Goal: Task Accomplishment & Management: Use online tool/utility

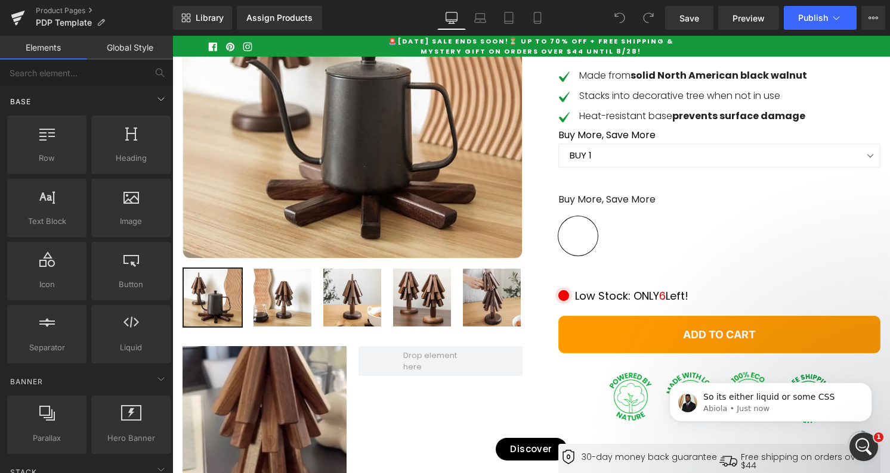
scroll to position [271, 0]
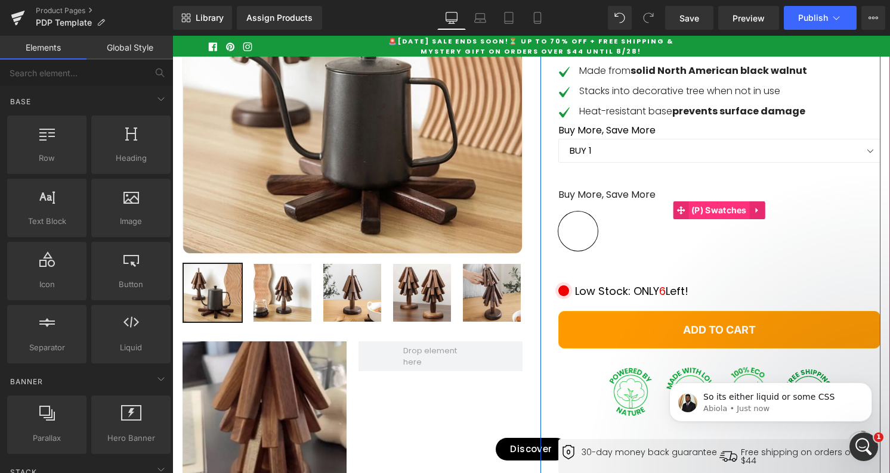
click at [729, 219] on span "(P) Swatches" at bounding box center [718, 211] width 61 height 18
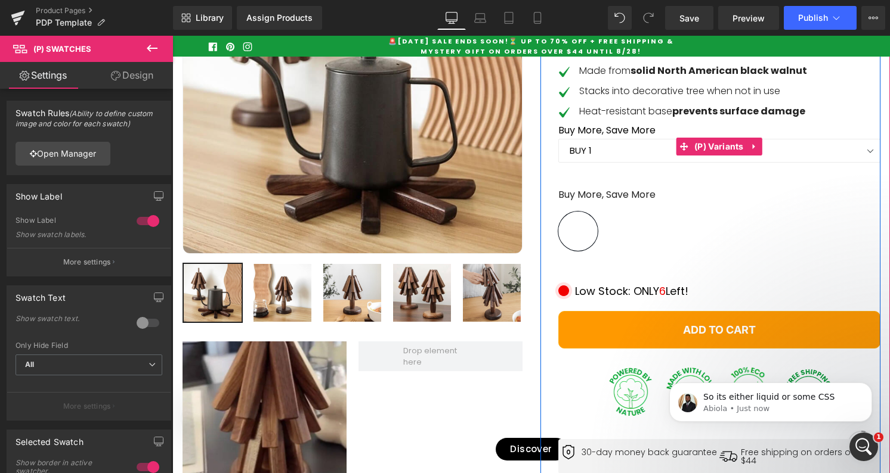
click at [680, 156] on span at bounding box center [683, 147] width 16 height 18
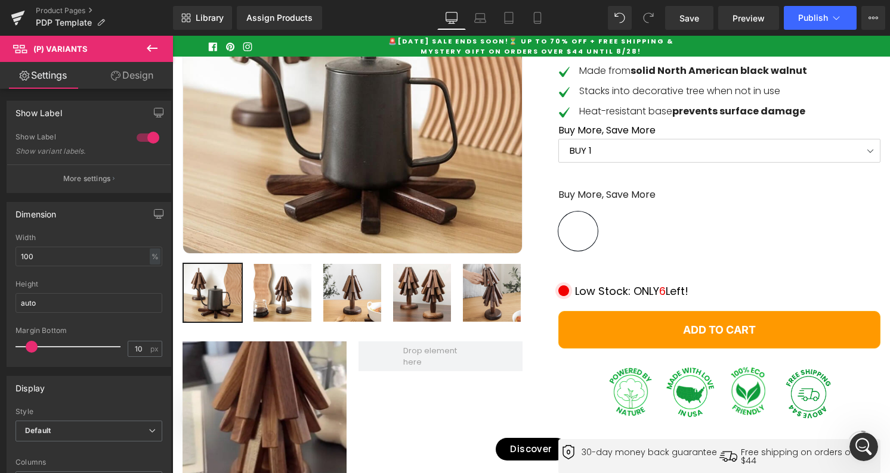
click at [630, 163] on select "BUY 1 BUY 2 FREE SHIPPING BUY 3 GET 1 FREE (WITH A WALNUT BASE BRACKET) BUY 4 G…" at bounding box center [719, 151] width 322 height 24
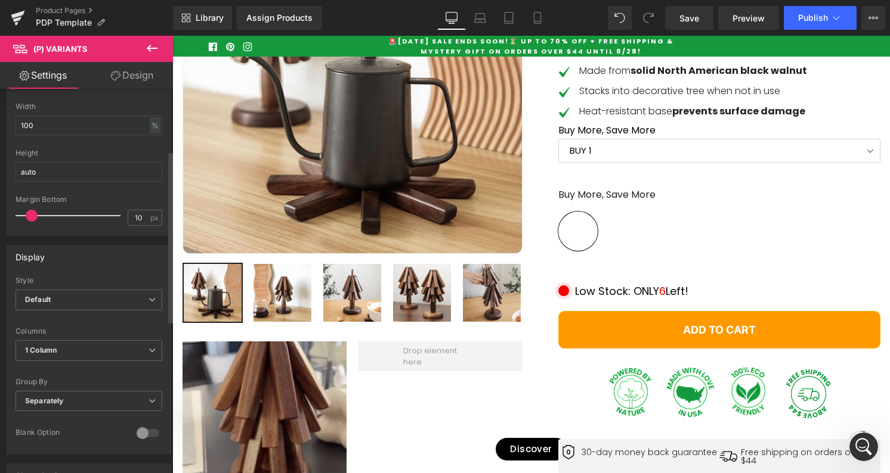
scroll to position [158, 0]
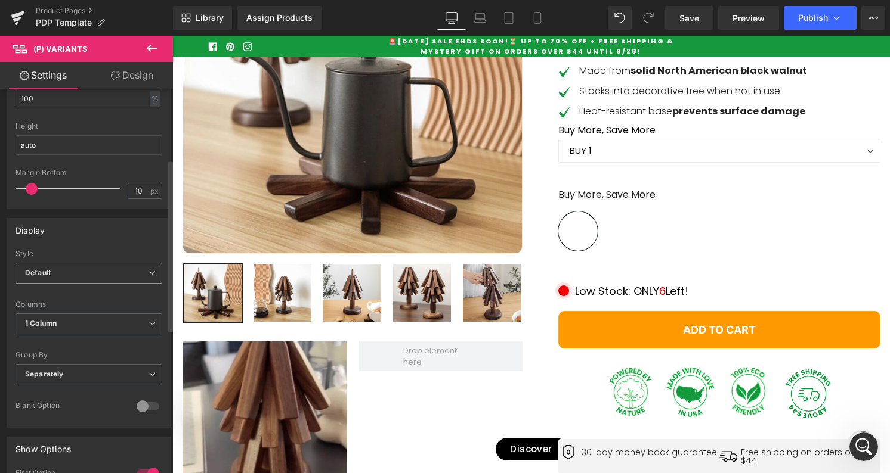
click at [64, 266] on span "Default" at bounding box center [89, 273] width 147 height 21
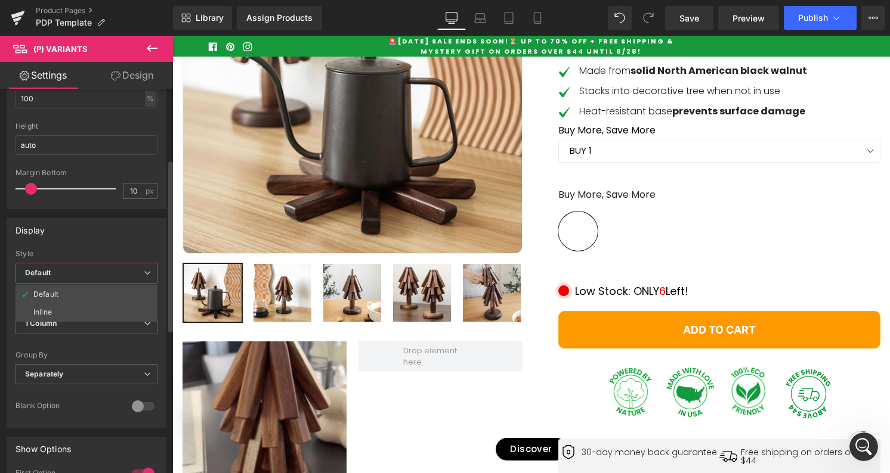
click at [87, 252] on div "Style" at bounding box center [87, 254] width 142 height 8
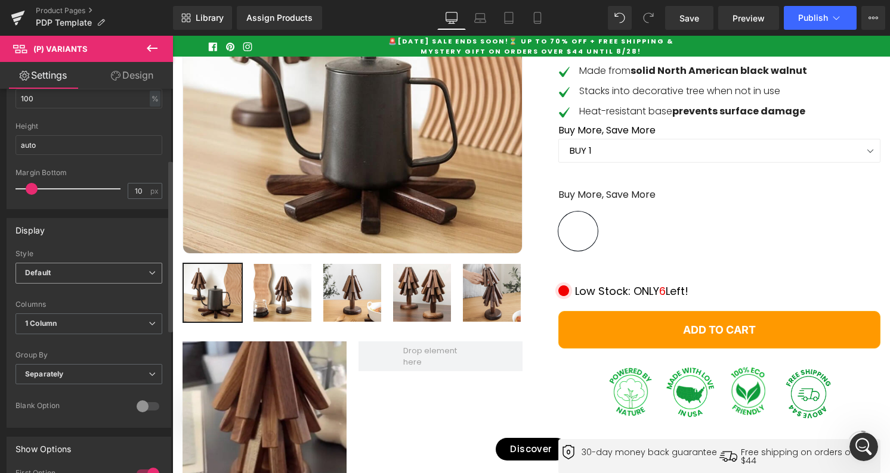
click at [115, 278] on span "Default" at bounding box center [89, 273] width 147 height 21
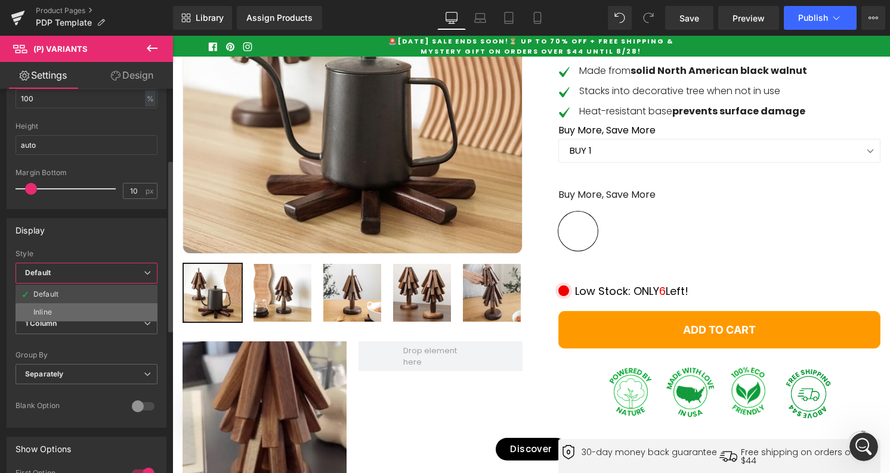
click at [79, 311] on li "Inline" at bounding box center [87, 312] width 142 height 18
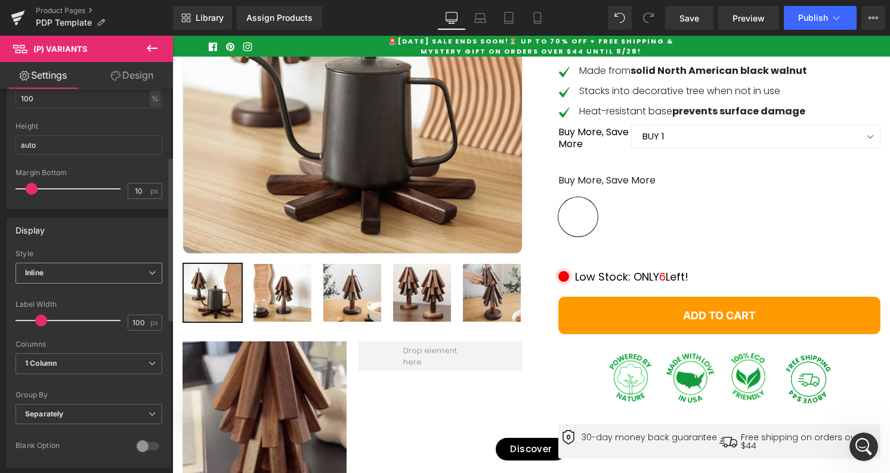
click at [113, 277] on span "Inline" at bounding box center [89, 273] width 147 height 21
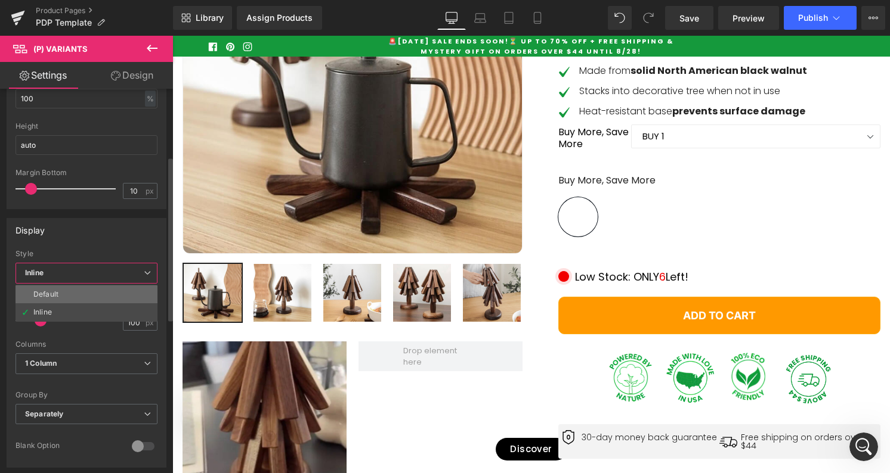
click at [97, 290] on li "Default" at bounding box center [87, 295] width 142 height 18
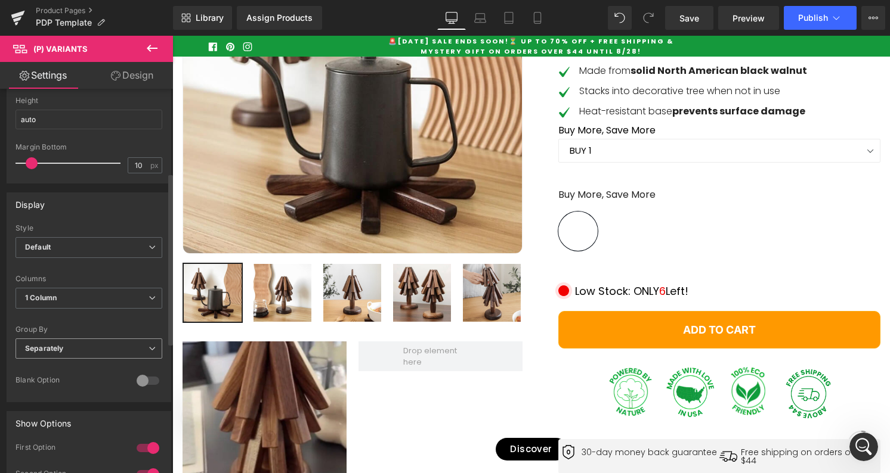
scroll to position [202, 0]
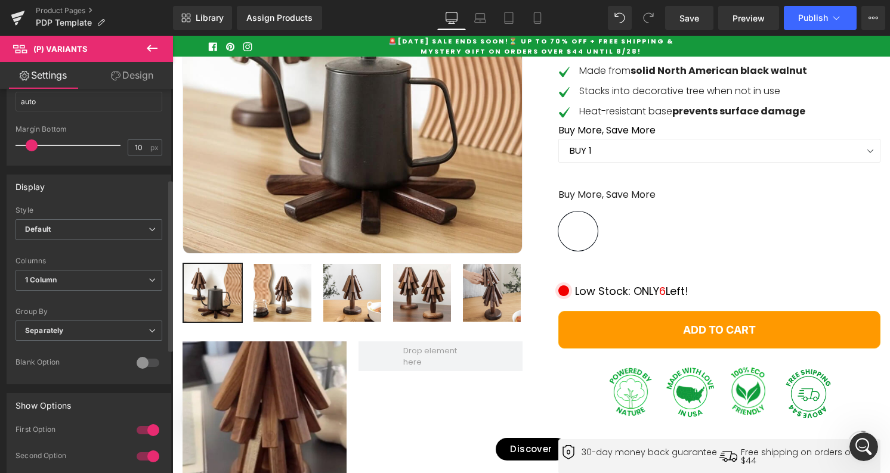
click at [138, 364] on div at bounding box center [148, 363] width 29 height 19
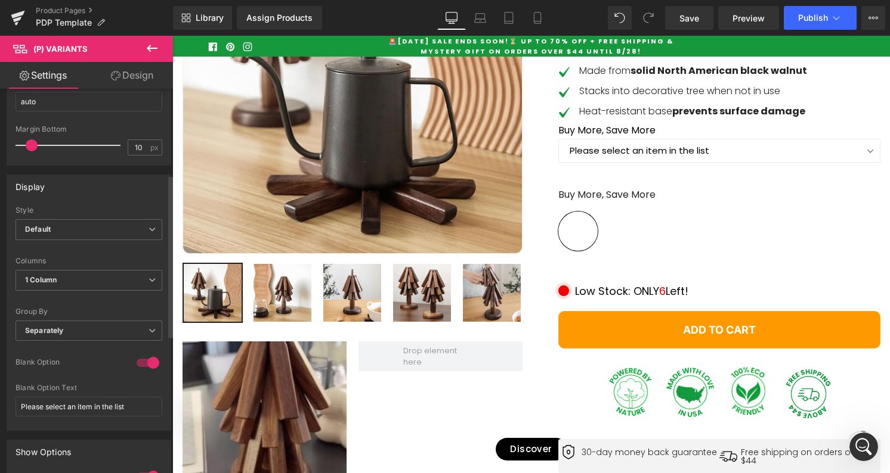
click at [138, 364] on div at bounding box center [148, 363] width 29 height 19
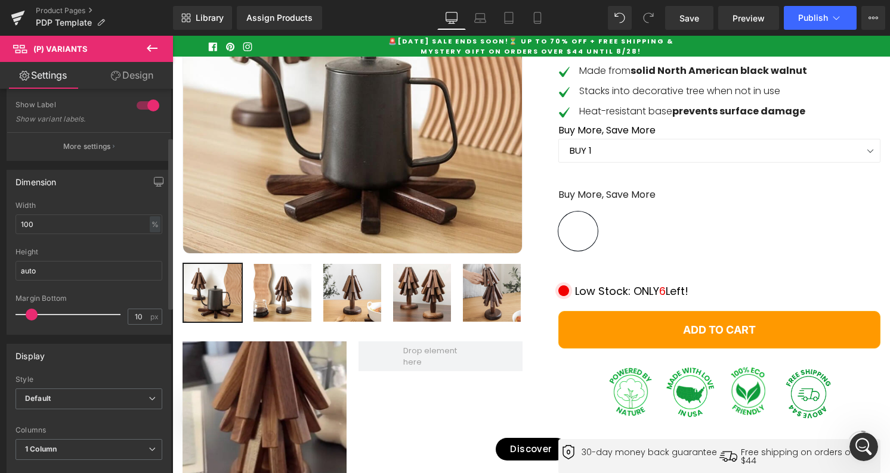
scroll to position [0, 0]
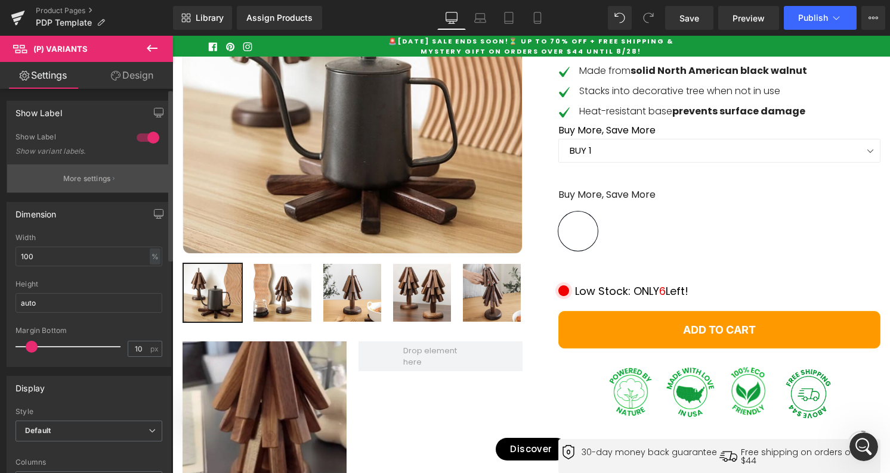
click at [97, 184] on button "More settings" at bounding box center [88, 179] width 163 height 28
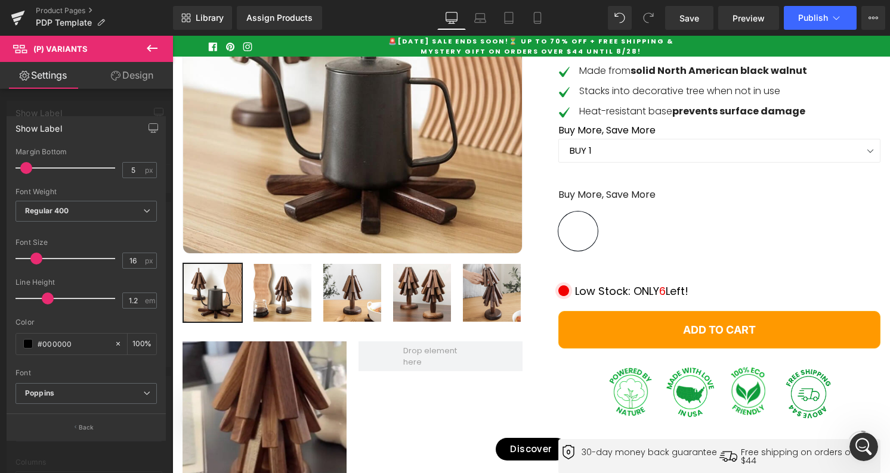
click at [72, 111] on div at bounding box center [86, 258] width 173 height 444
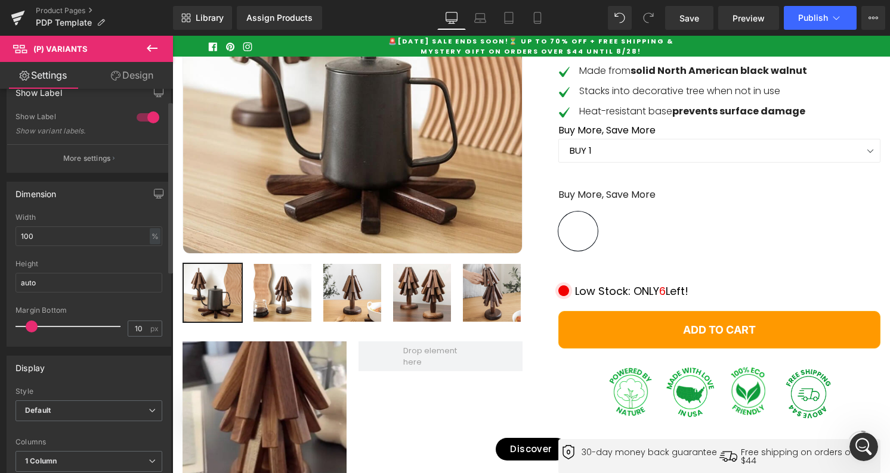
scroll to position [35, 0]
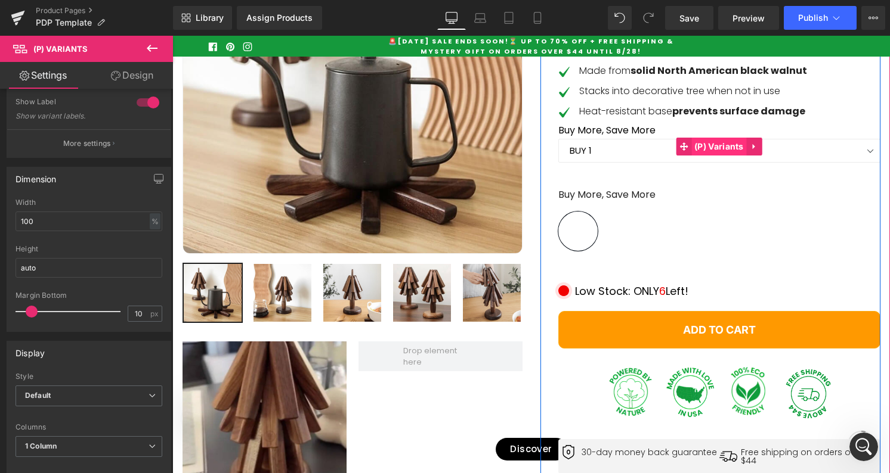
click at [708, 156] on span "(P) Variants" at bounding box center [718, 147] width 55 height 18
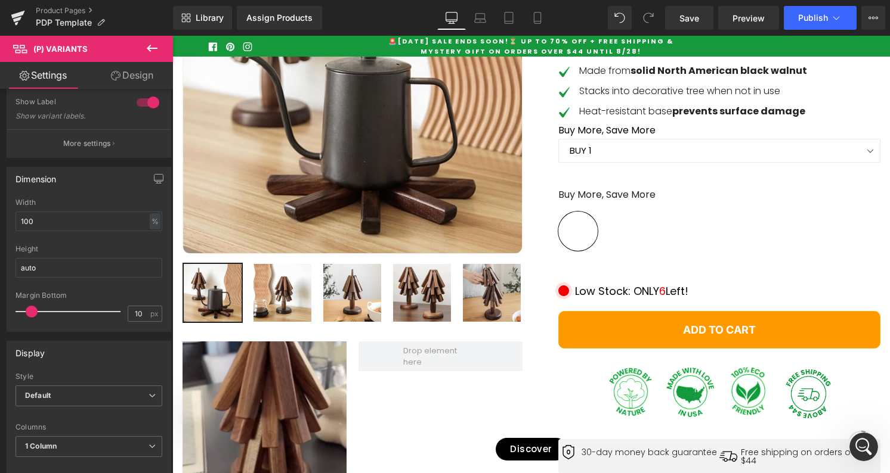
click at [147, 44] on icon at bounding box center [152, 48] width 14 height 14
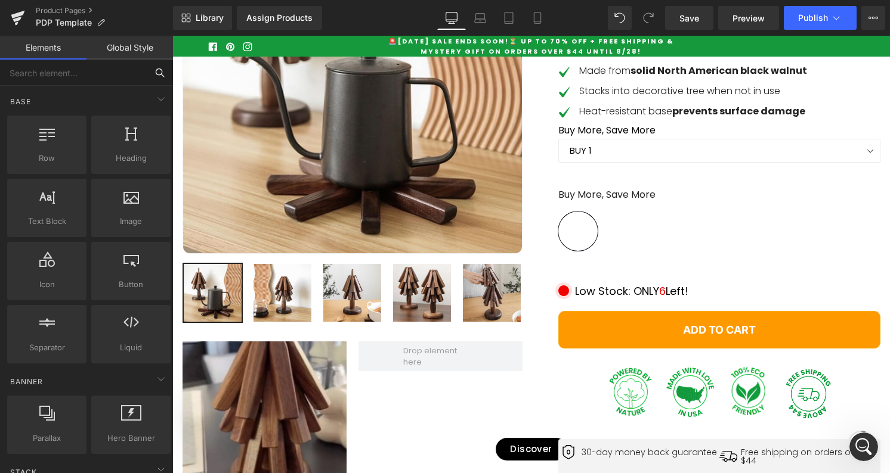
click at [57, 77] on input "text" at bounding box center [73, 73] width 147 height 26
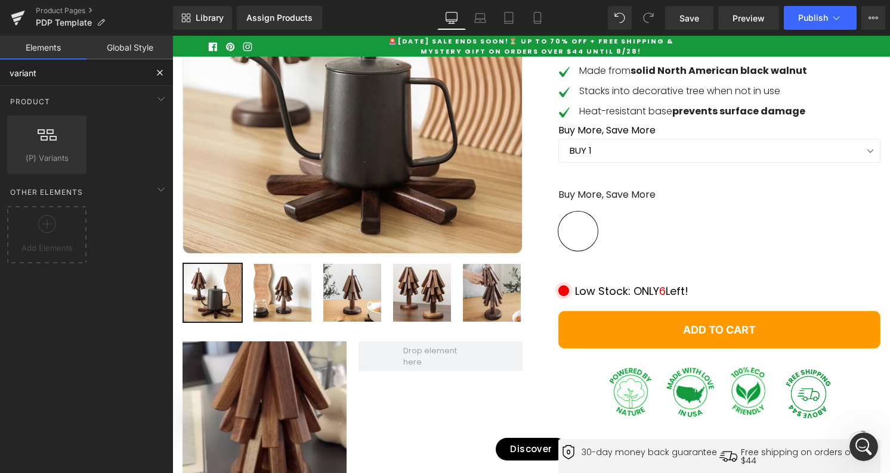
type input "variant"
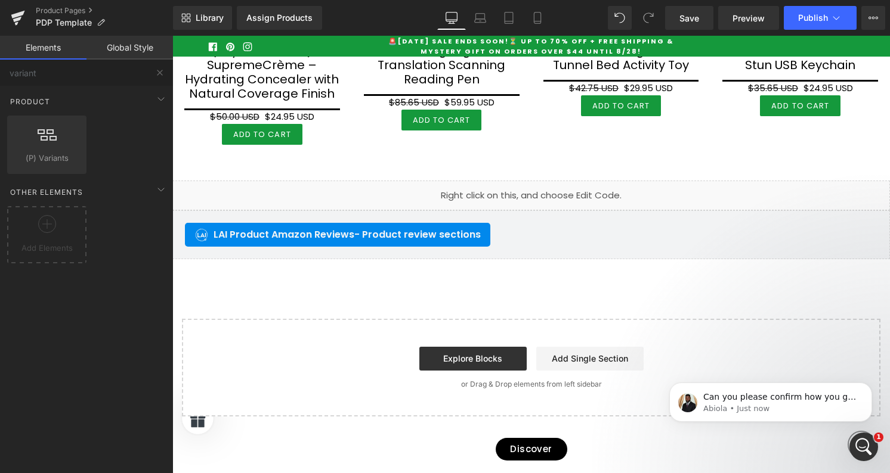
scroll to position [5383, 0]
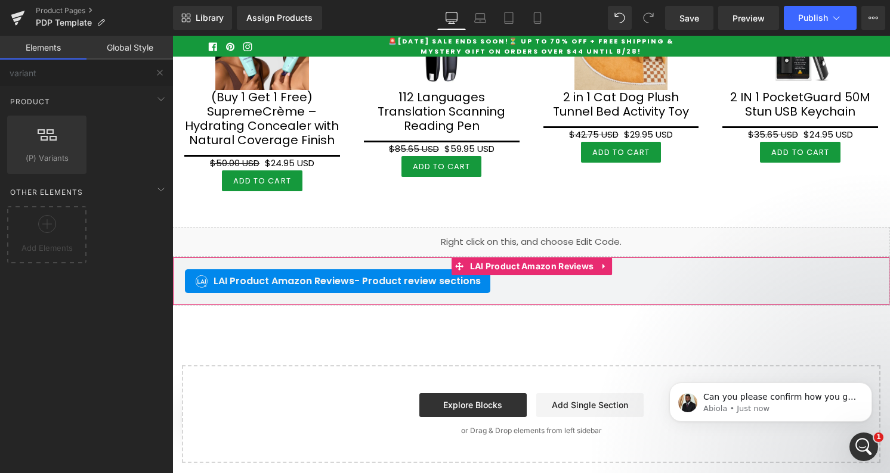
click at [531, 284] on div "LAI Product Amazon Reviews - Product review sections" at bounding box center [531, 281] width 692 height 24
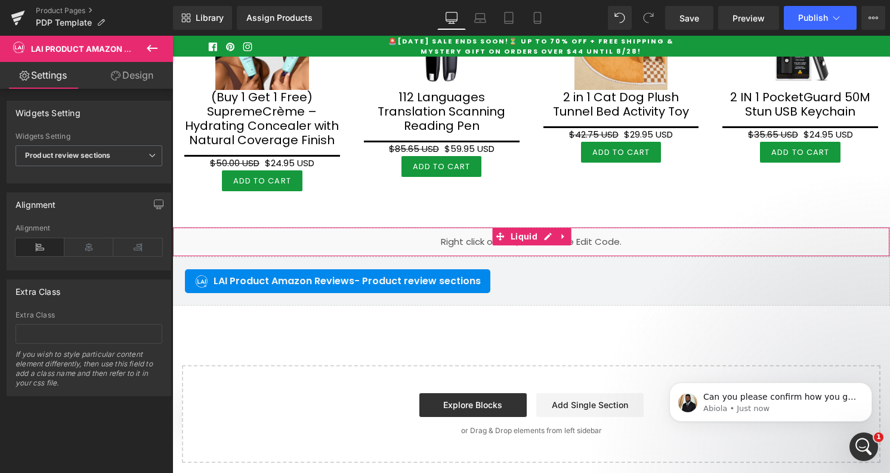
click at [527, 239] on span "Liquid" at bounding box center [523, 237] width 33 height 18
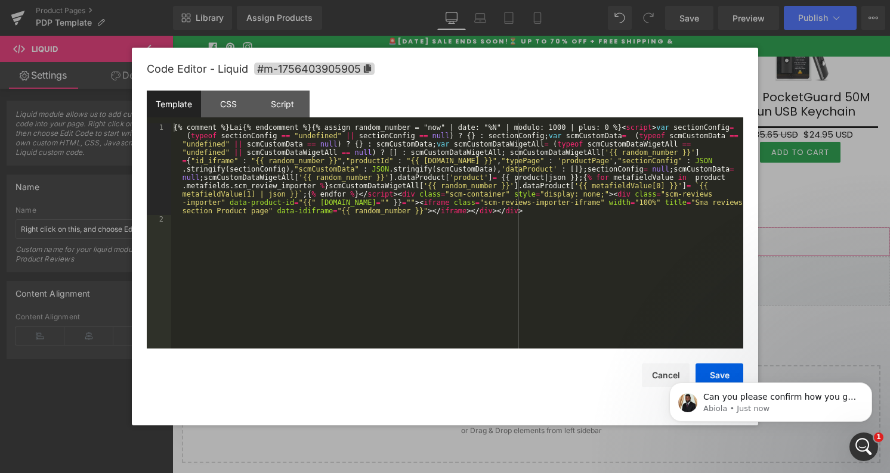
click at [540, 239] on link at bounding box center [548, 237] width 16 height 18
click at [795, 117] on div at bounding box center [445, 236] width 890 height 473
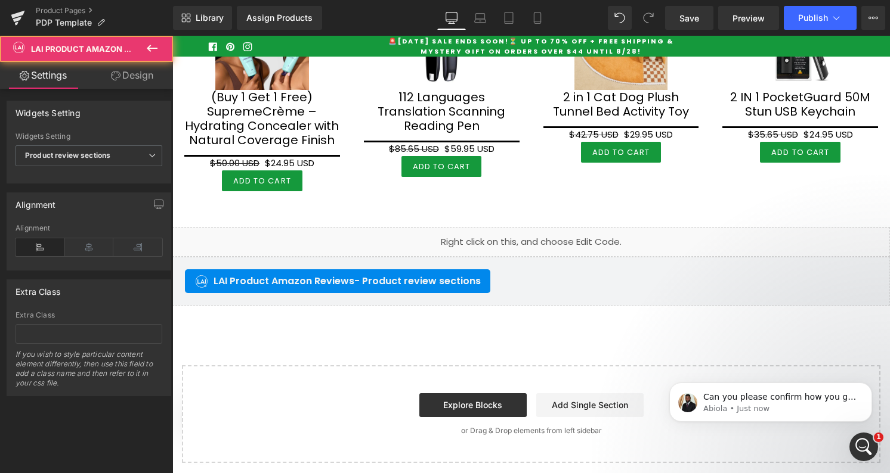
click at [277, 302] on div "LAI Product Amazon Reviews - Product review sections LAI Product Amazon Reviews" at bounding box center [530, 281] width 717 height 49
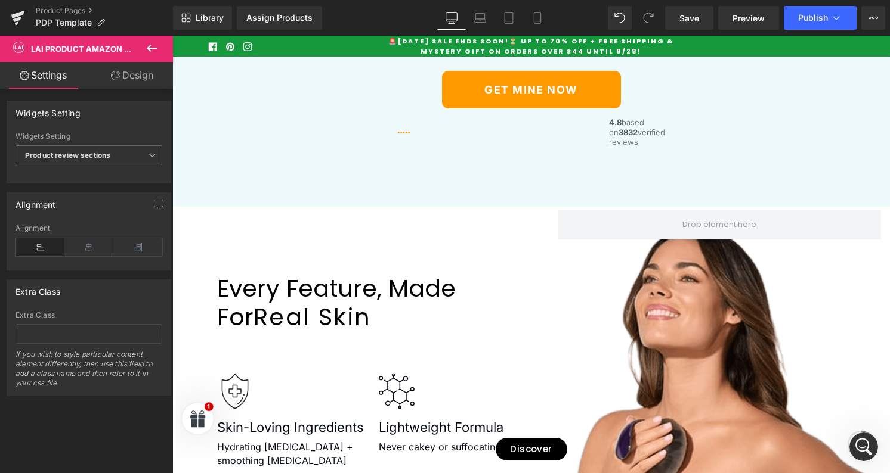
scroll to position [2999, 0]
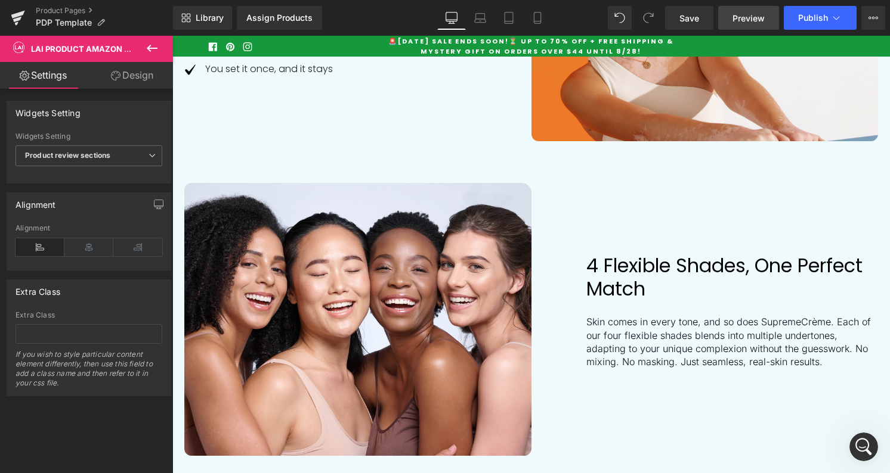
click at [756, 26] on link "Preview" at bounding box center [748, 18] width 61 height 24
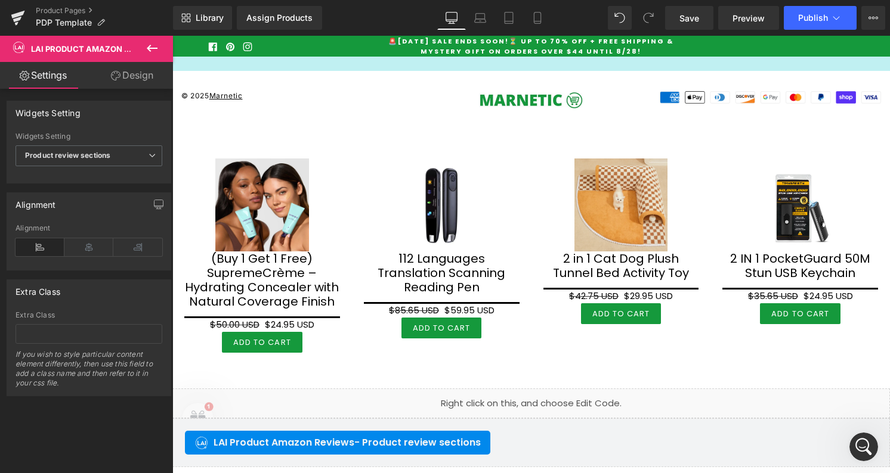
scroll to position [5225, 0]
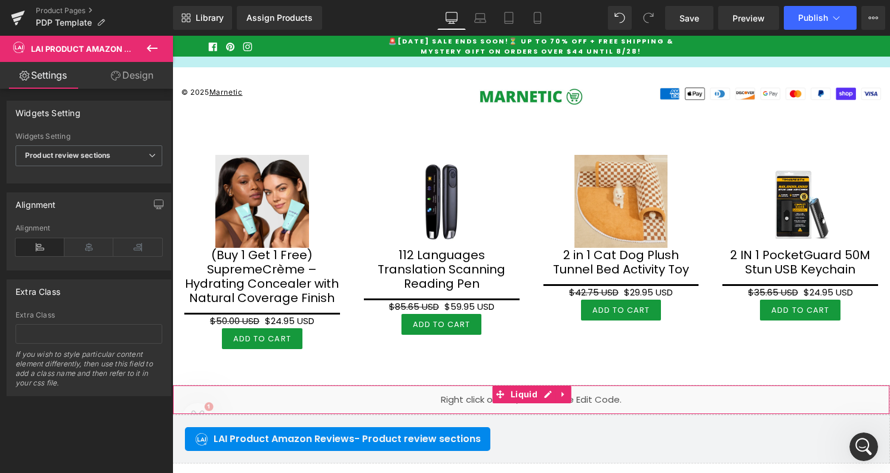
click at [203, 408] on div "Liquid" at bounding box center [530, 400] width 717 height 30
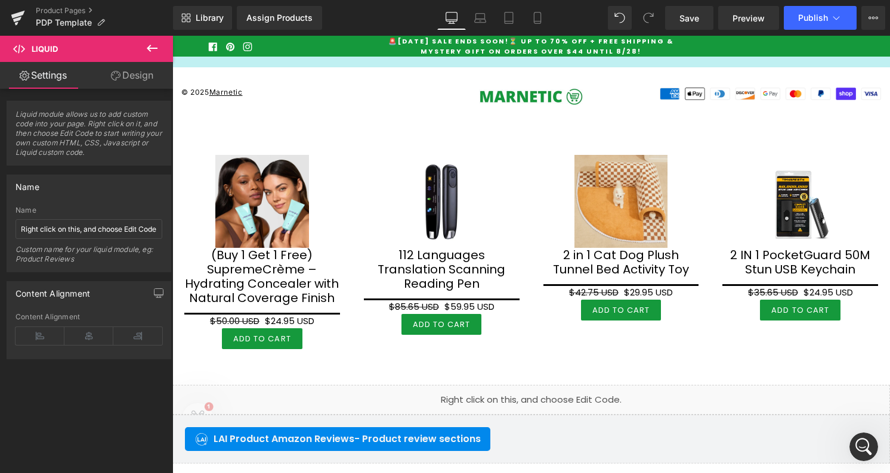
click at [549, 401] on div "Liquid" at bounding box center [530, 400] width 717 height 30
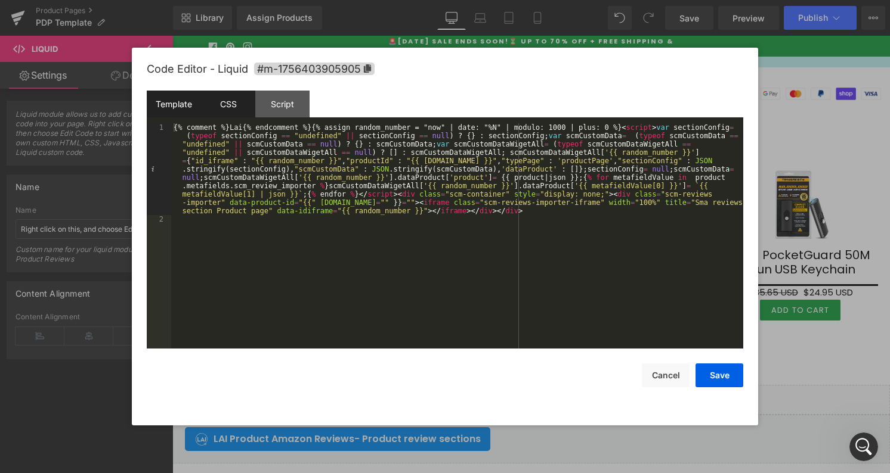
click at [0, 0] on div "CSS" at bounding box center [0, 0] width 0 height 0
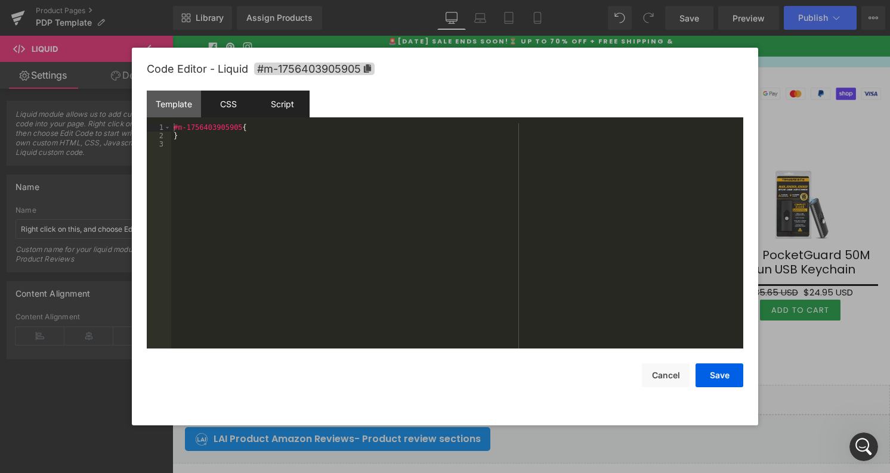
click at [0, 0] on div "Script" at bounding box center [0, 0] width 0 height 0
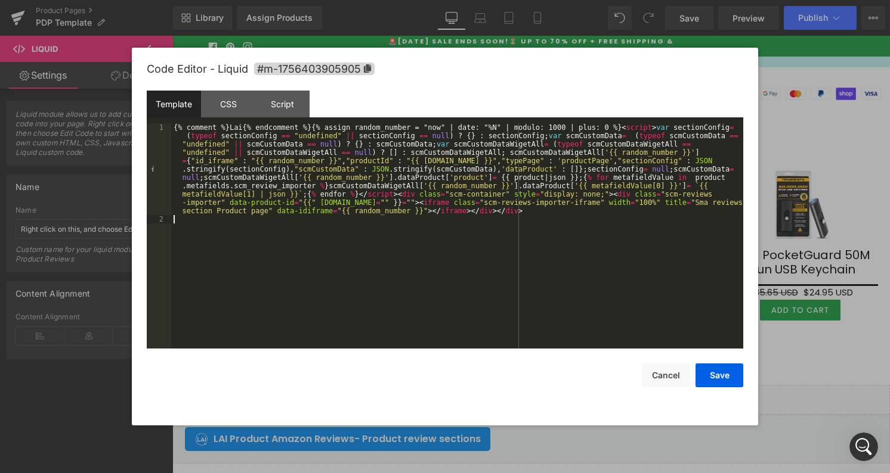
click at [0, 0] on div "{% comment %}Lai{% endcomment %}{% assign random_number = "now" | date: "%N" | …" at bounding box center [0, 0] width 0 height 0
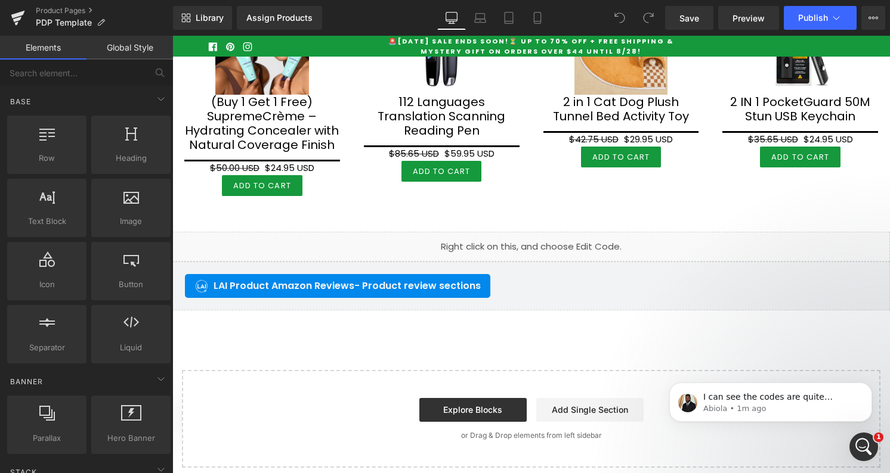
scroll to position [5366, 0]
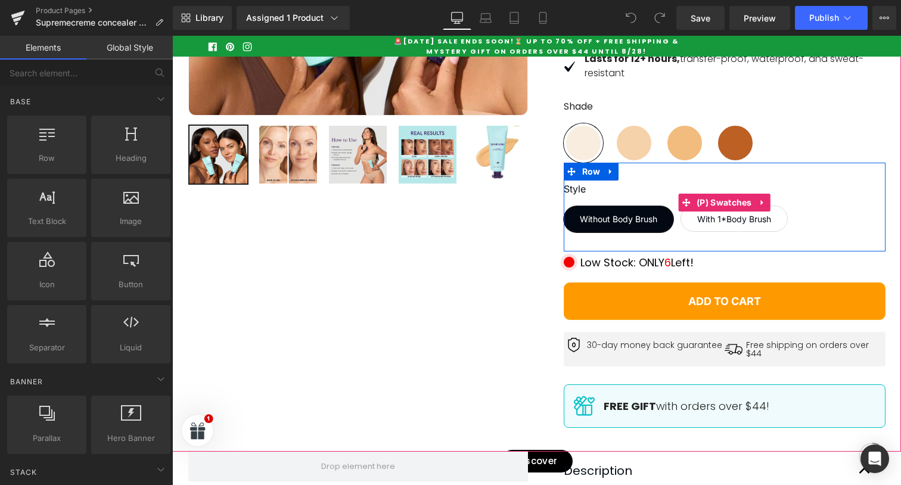
scroll to position [403, 0]
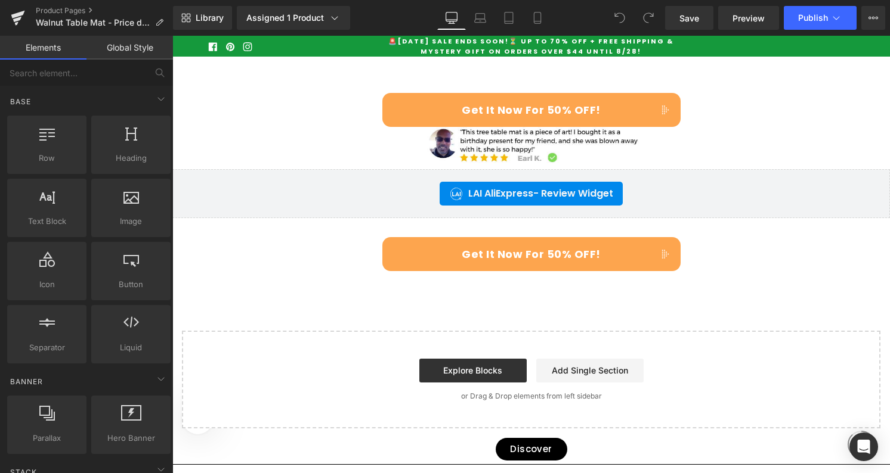
scroll to position [1936, 0]
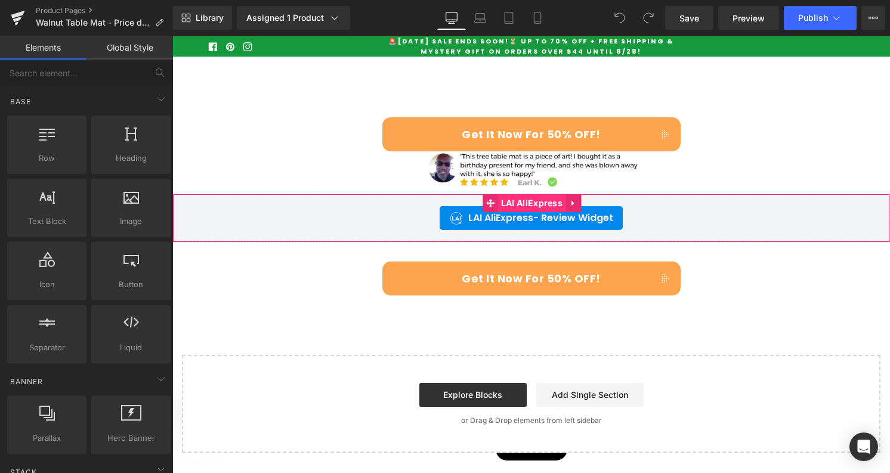
click at [513, 212] on span "LAI AliExpress" at bounding box center [531, 203] width 67 height 18
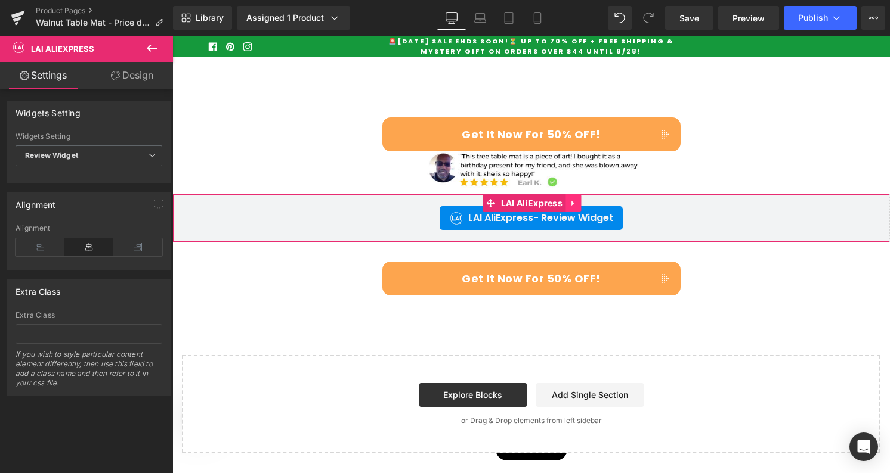
click at [571, 206] on icon at bounding box center [572, 202] width 2 height 5
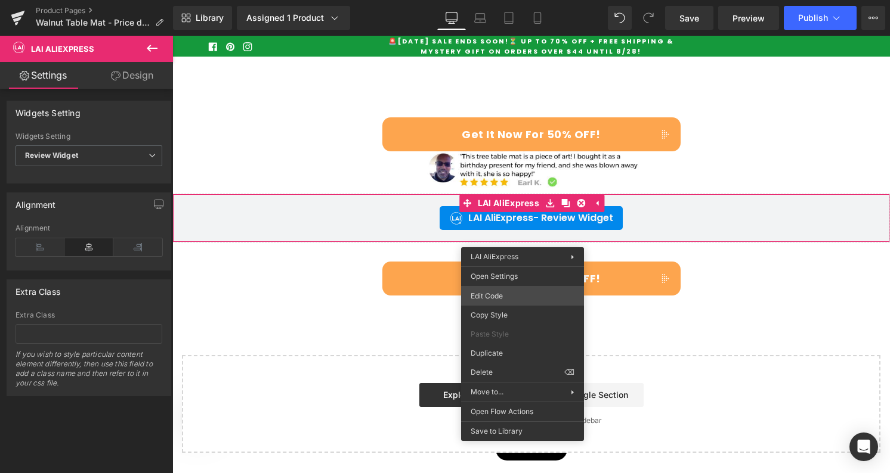
click at [523, 0] on div "LAI AliExpress You are previewing how the will restyle your page. You can not e…" at bounding box center [445, 0] width 890 height 0
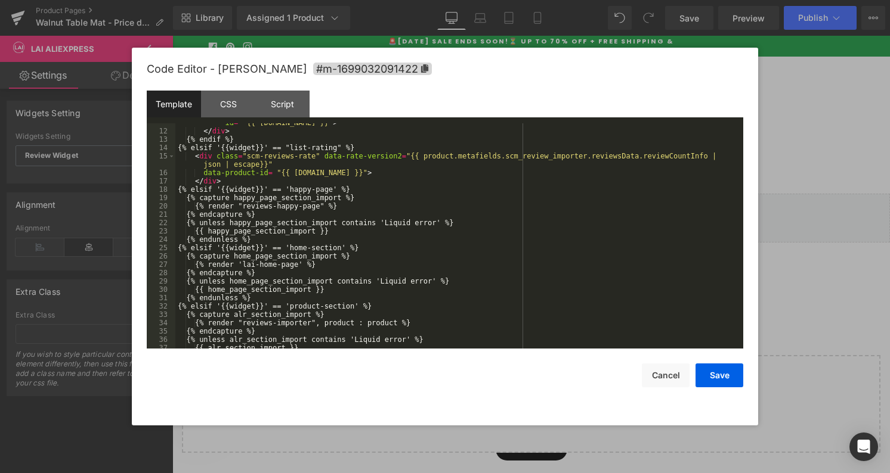
scroll to position [0, 0]
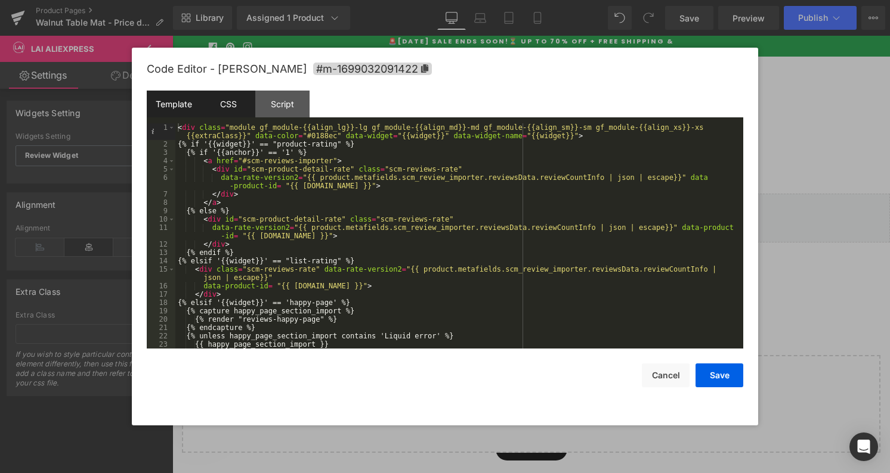
click at [234, 106] on div "CSS" at bounding box center [228, 104] width 54 height 27
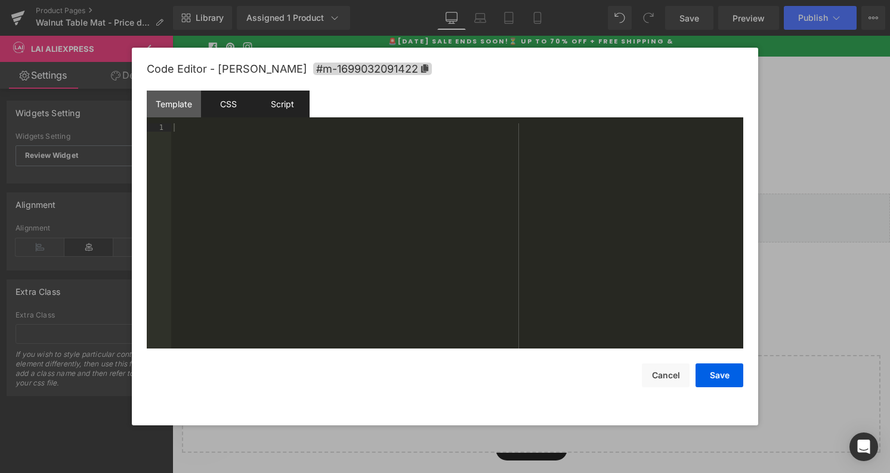
click at [287, 104] on div "Script" at bounding box center [282, 104] width 54 height 27
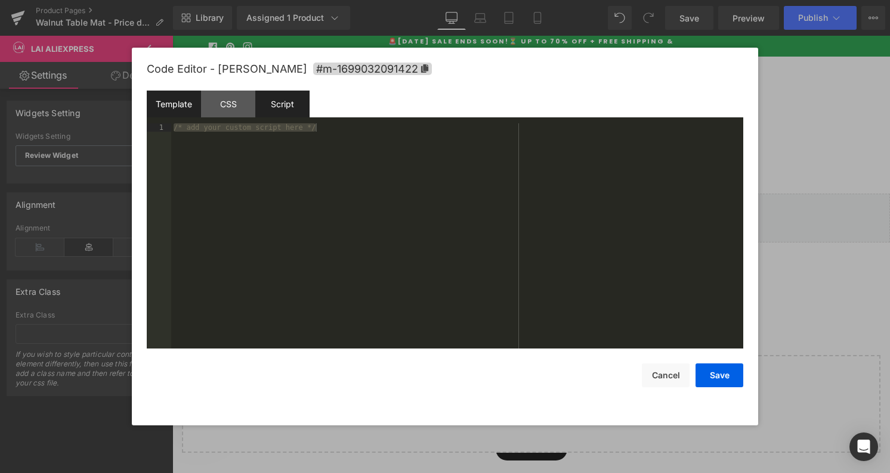
click at [176, 99] on div "Template" at bounding box center [174, 104] width 54 height 27
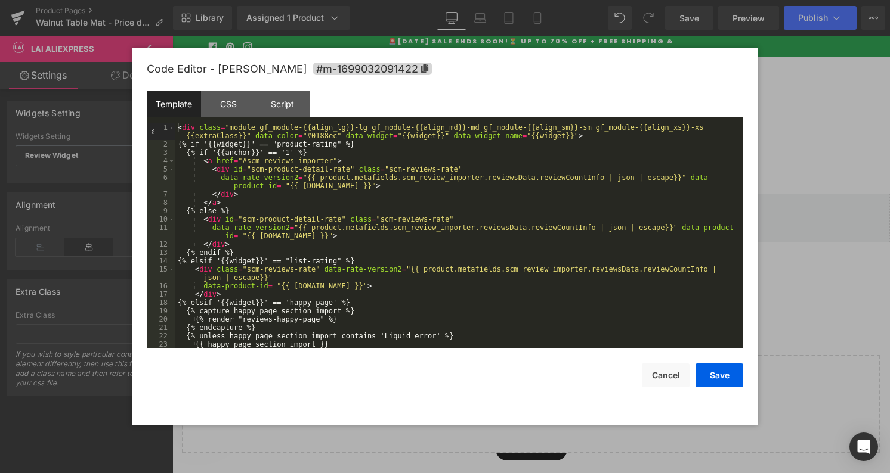
click at [775, 265] on div at bounding box center [445, 236] width 890 height 473
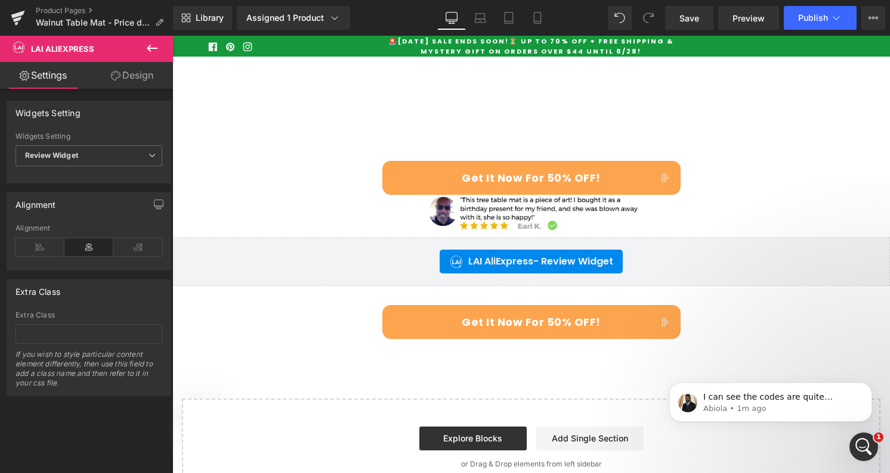
scroll to position [1883, 0]
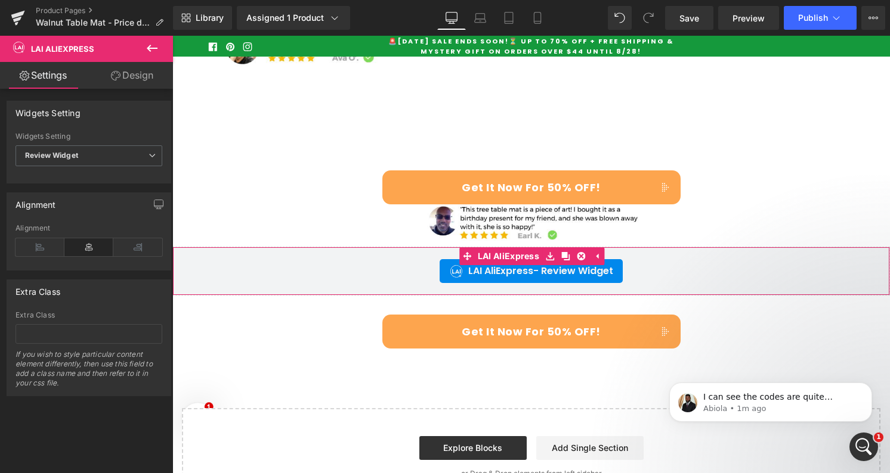
click at [556, 278] on span "- Review Widget" at bounding box center [573, 271] width 80 height 14
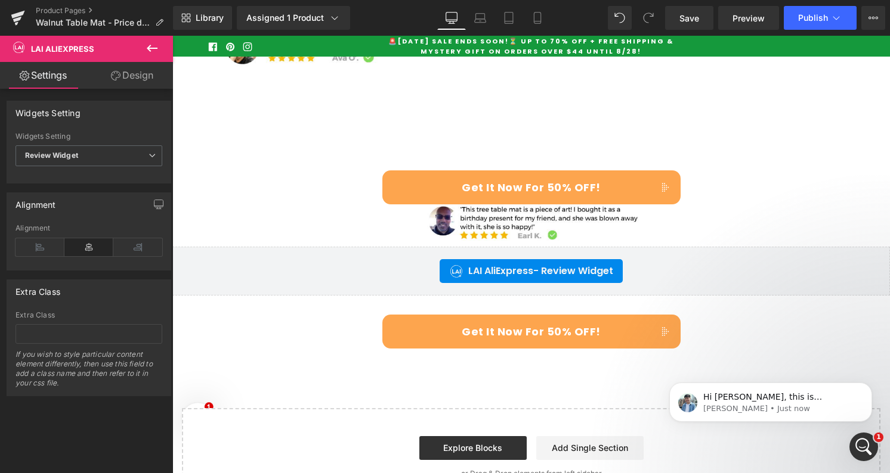
scroll to position [0, 0]
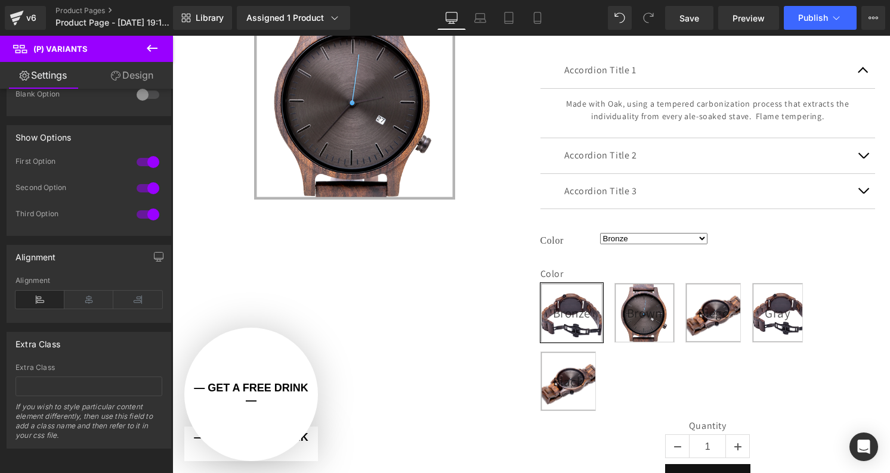
scroll to position [147, 0]
